Goal: Information Seeking & Learning: Learn about a topic

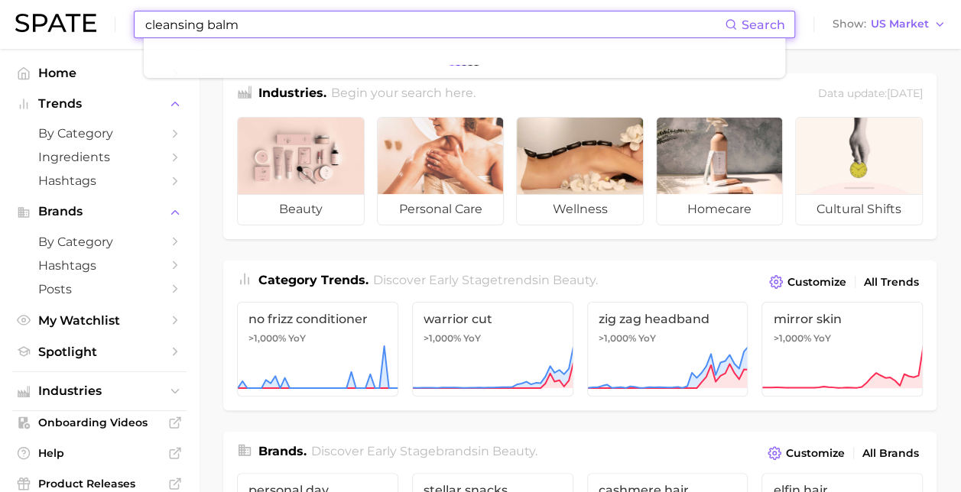
type input "cleansing balm"
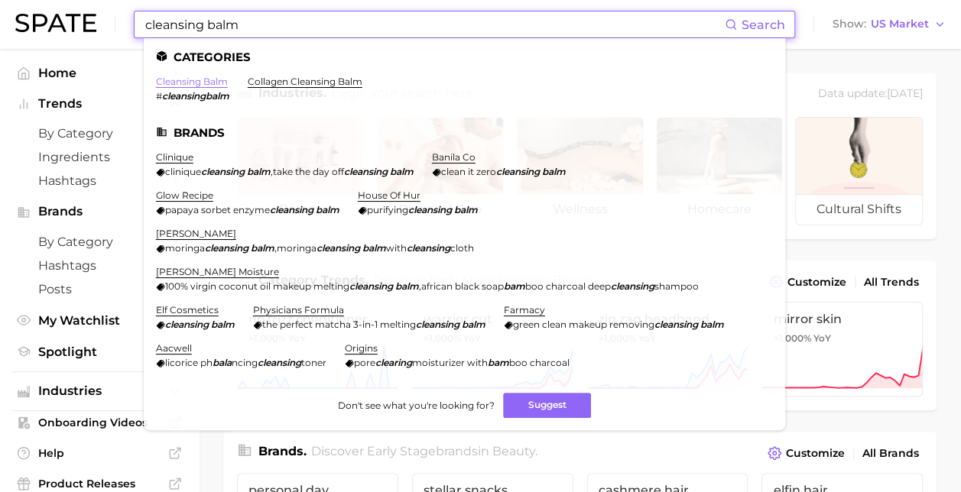
click at [178, 86] on link "cleansing balm" at bounding box center [192, 81] width 72 height 11
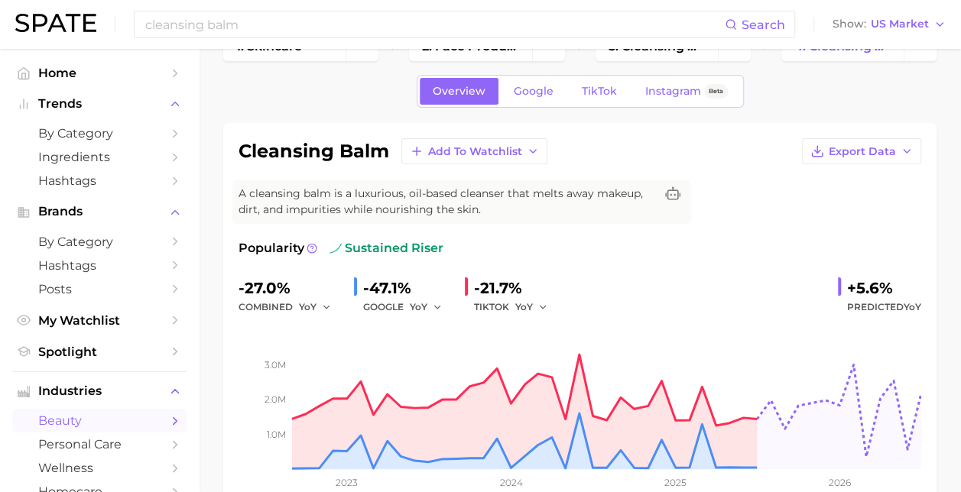
scroll to position [41, 0]
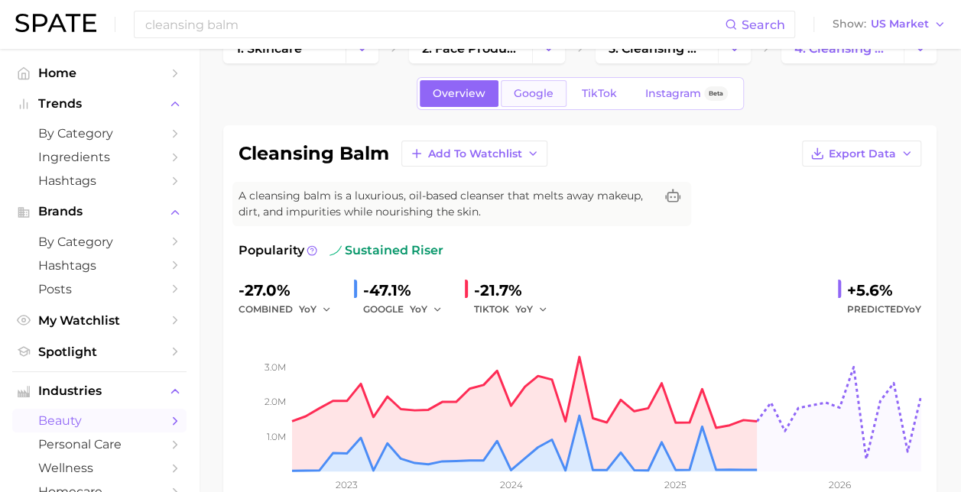
click at [532, 90] on span "Google" at bounding box center [534, 93] width 40 height 13
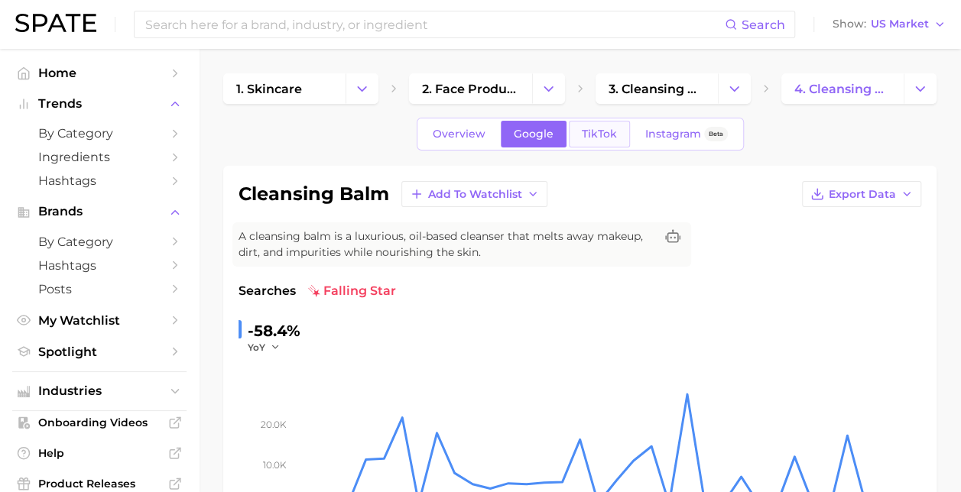
click at [575, 137] on link "TikTok" at bounding box center [599, 134] width 61 height 27
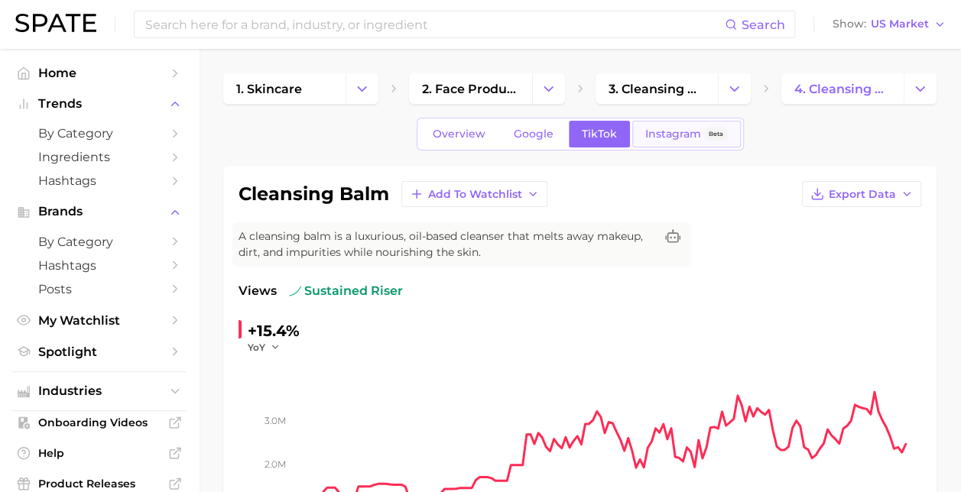
click at [660, 130] on span "Instagram" at bounding box center [673, 134] width 56 height 13
